Goal: Transaction & Acquisition: Purchase product/service

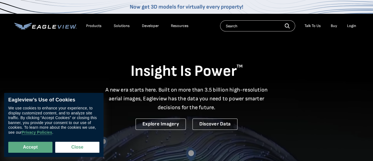
click at [353, 27] on div "Login" at bounding box center [351, 25] width 9 height 5
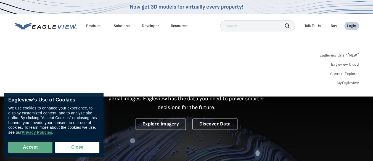
click at [352, 25] on div "Login" at bounding box center [351, 25] width 9 height 5
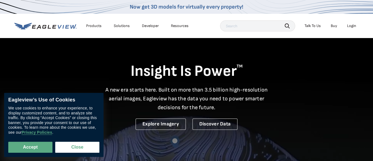
click at [348, 27] on div "Login" at bounding box center [351, 25] width 9 height 5
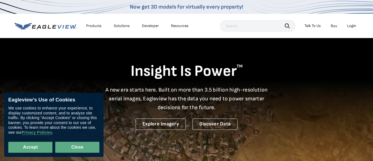
click at [72, 147] on button "Close" at bounding box center [77, 147] width 44 height 11
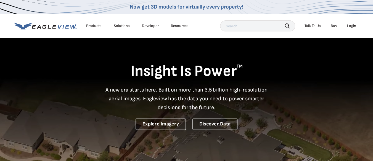
click at [353, 26] on div "Login" at bounding box center [351, 25] width 9 height 5
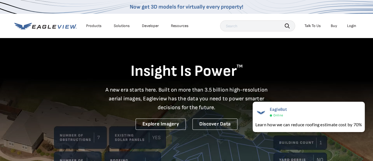
click at [352, 26] on div "Login" at bounding box center [351, 25] width 9 height 5
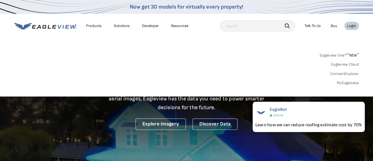
click at [344, 85] on link "MyEagleview" at bounding box center [348, 83] width 22 height 5
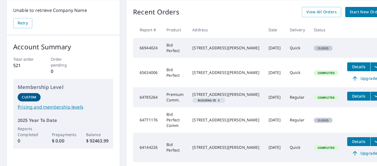
scroll to position [28, 0]
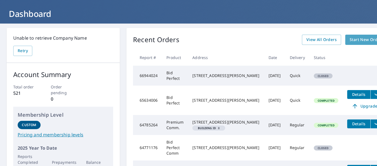
click at [350, 43] on span "Start New Order" at bounding box center [366, 39] width 32 height 7
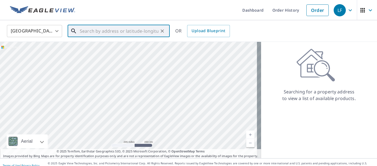
drag, startPoint x: 104, startPoint y: 30, endPoint x: 138, endPoint y: 32, distance: 33.8
click at [105, 30] on input "text" at bounding box center [119, 30] width 79 height 15
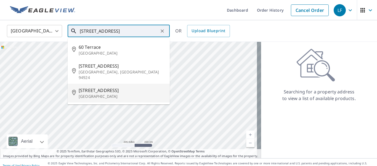
scroll to position [28, 0]
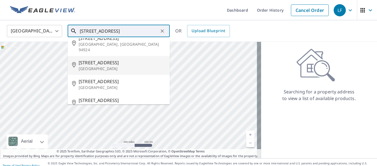
click at [92, 66] on p "Richmond, CA 94801" at bounding box center [122, 69] width 87 height 6
type input "60 Terrace Ave Richmond, CA 94801"
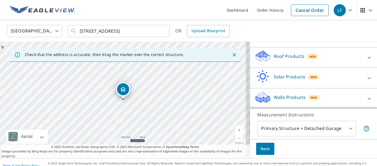
scroll to position [6, 0]
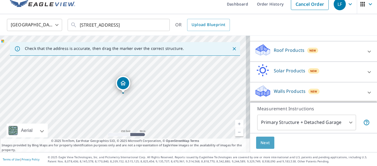
click at [261, 145] on span "Next" at bounding box center [265, 142] width 9 height 7
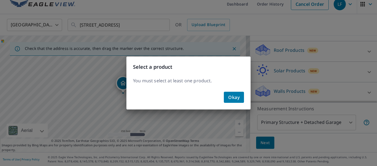
click at [234, 98] on span "Okay" at bounding box center [234, 97] width 11 height 8
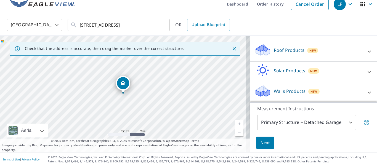
scroll to position [44, 0]
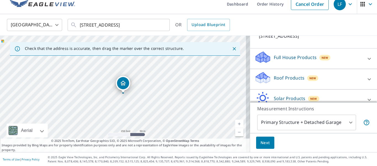
click at [366, 78] on icon at bounding box center [369, 79] width 7 height 7
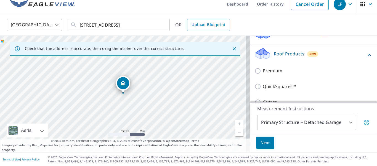
scroll to position [100, 0]
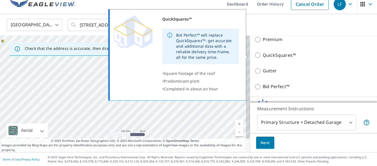
click at [255, 53] on input "QuickSquares™" at bounding box center [259, 55] width 8 height 7
checkbox input "true"
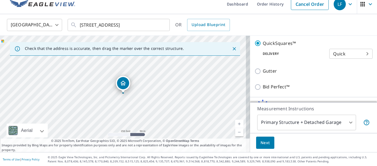
scroll to position [125, 0]
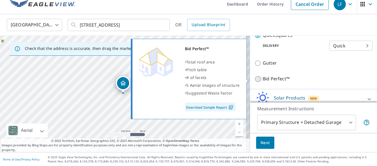
click at [255, 79] on input "Bid Perfect™" at bounding box center [259, 78] width 8 height 7
checkbox input "true"
checkbox input "false"
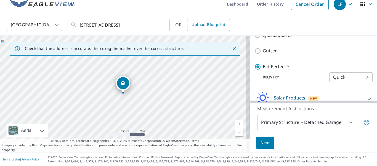
scroll to position [153, 0]
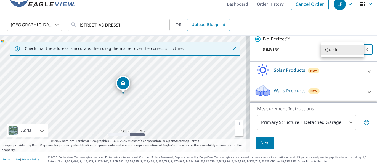
click at [359, 51] on body "LF LF Dashboard Order History Cancel Order LF United States US ​ 60 Terrace Ave…" at bounding box center [188, 83] width 377 height 166
drag, startPoint x: 370, startPoint y: 86, endPoint x: 372, endPoint y: 51, distance: 35.1
click at [372, 51] on div at bounding box center [188, 83] width 377 height 166
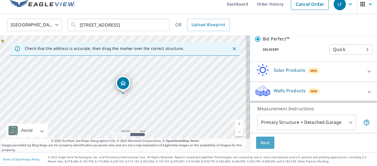
click at [264, 138] on button "Next" at bounding box center [265, 142] width 18 height 12
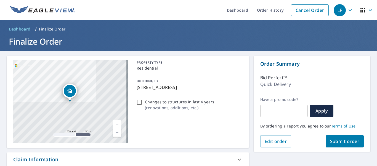
click at [136, 101] on input "Changes to structures in last 4 years ( renovations, additions, etc. )" at bounding box center [139, 102] width 7 height 7
checkbox input "true"
click at [342, 140] on span "Submit order" at bounding box center [345, 141] width 30 height 6
